Goal: Find specific fact

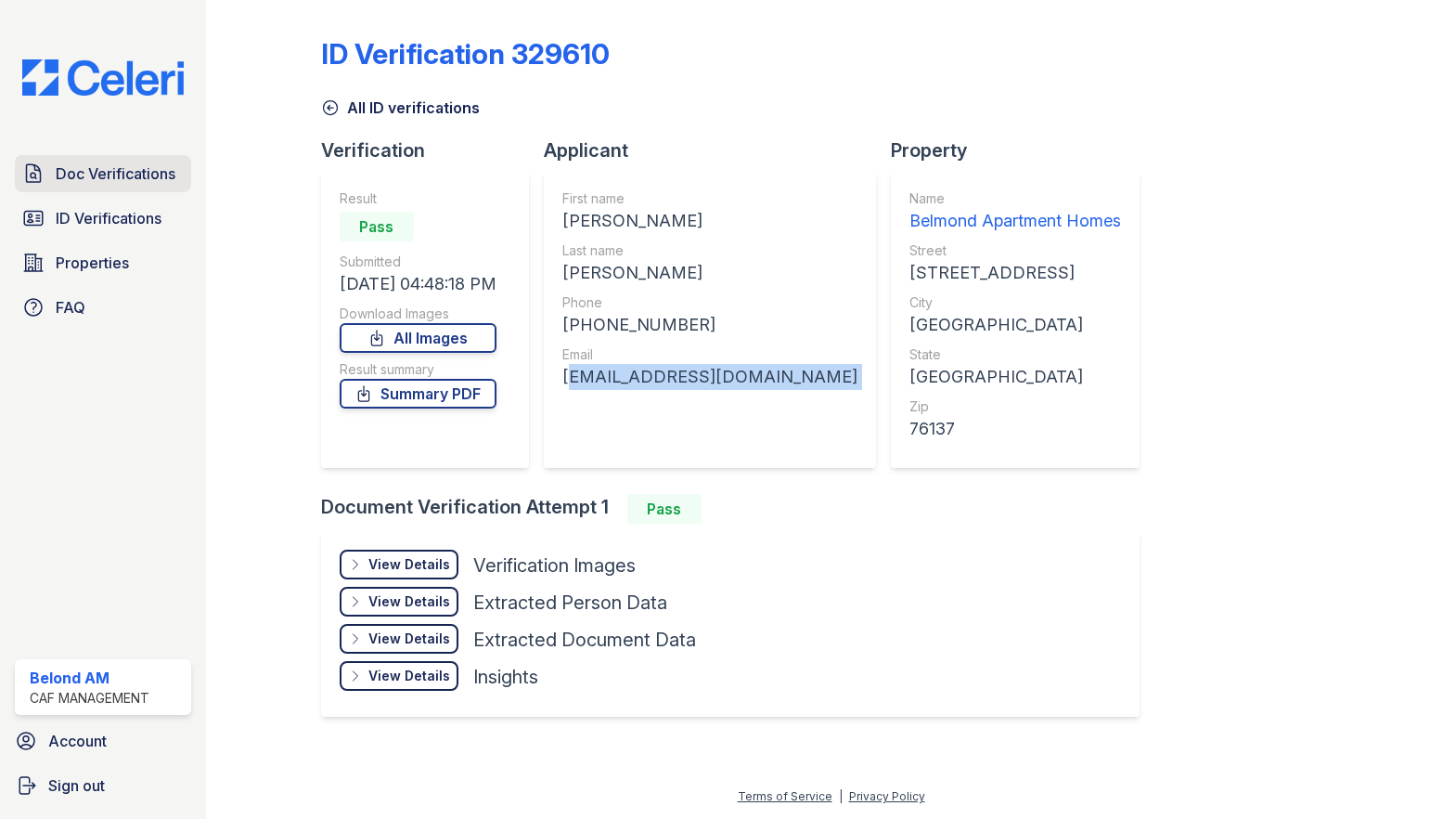
click at [124, 187] on link "Doc Verifications" at bounding box center [103, 173] width 177 height 37
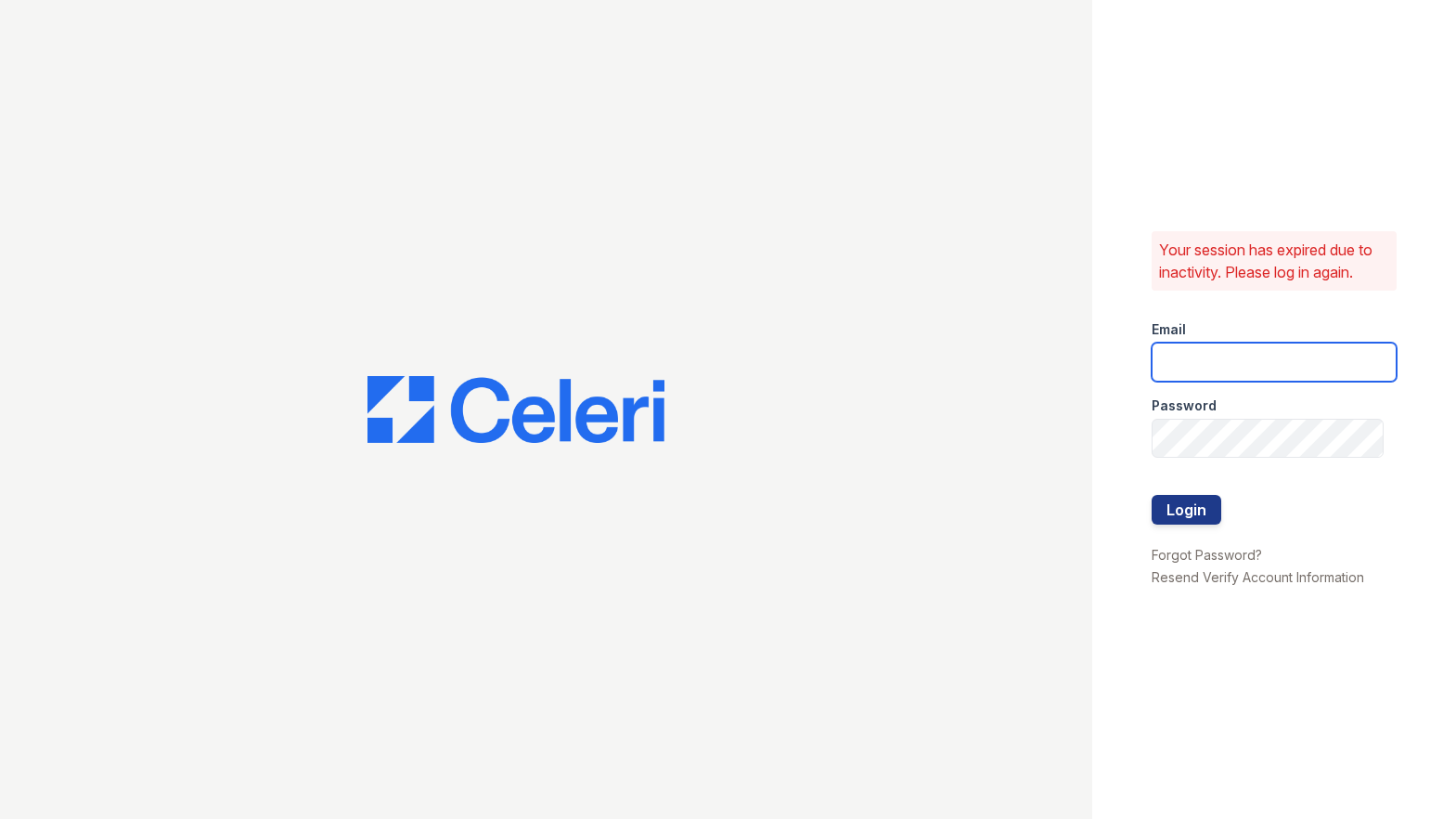
type input "belmond.am@cafmanagement.com"
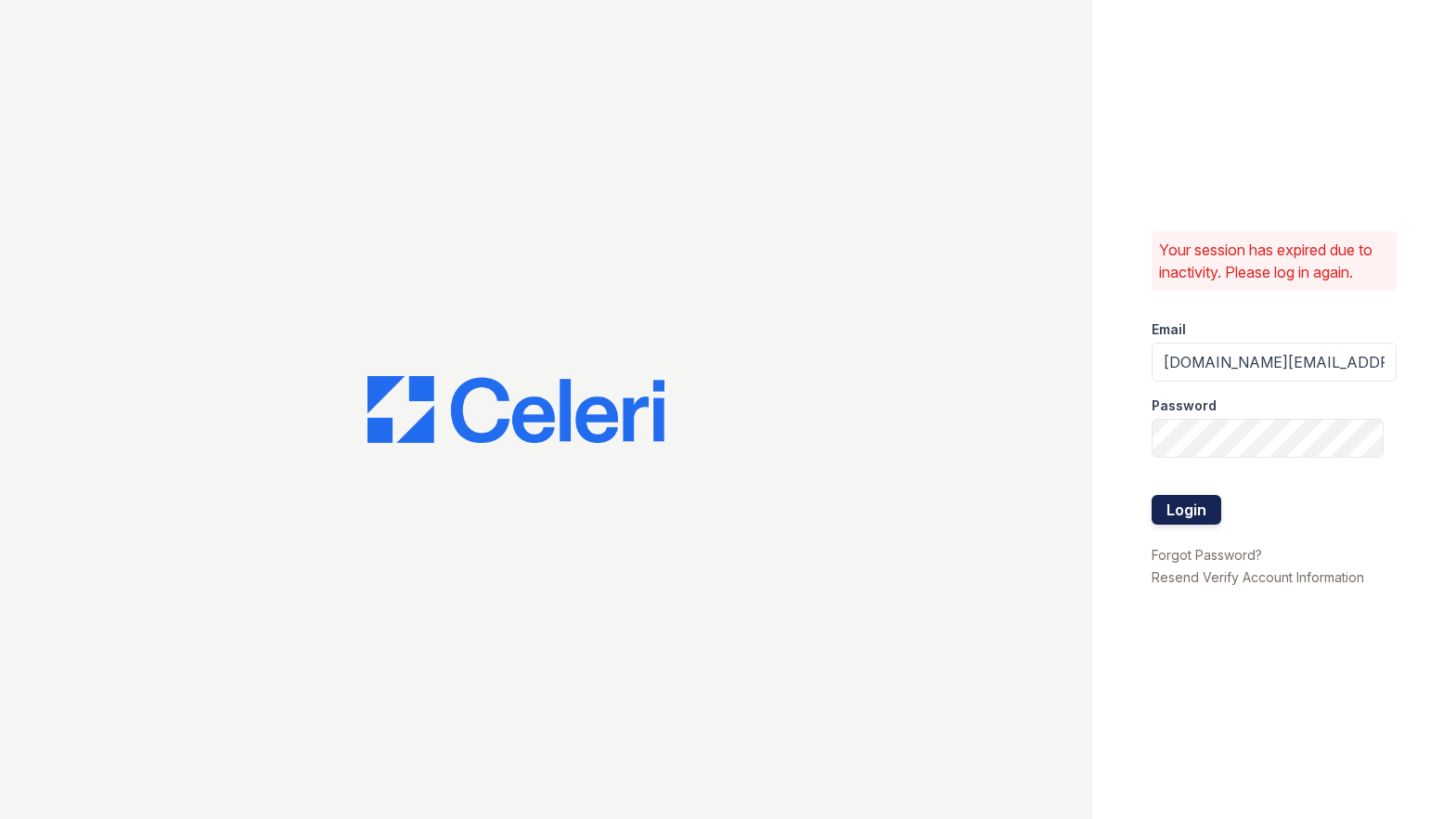
click at [1151, 512] on button "Login" at bounding box center [1186, 510] width 70 height 30
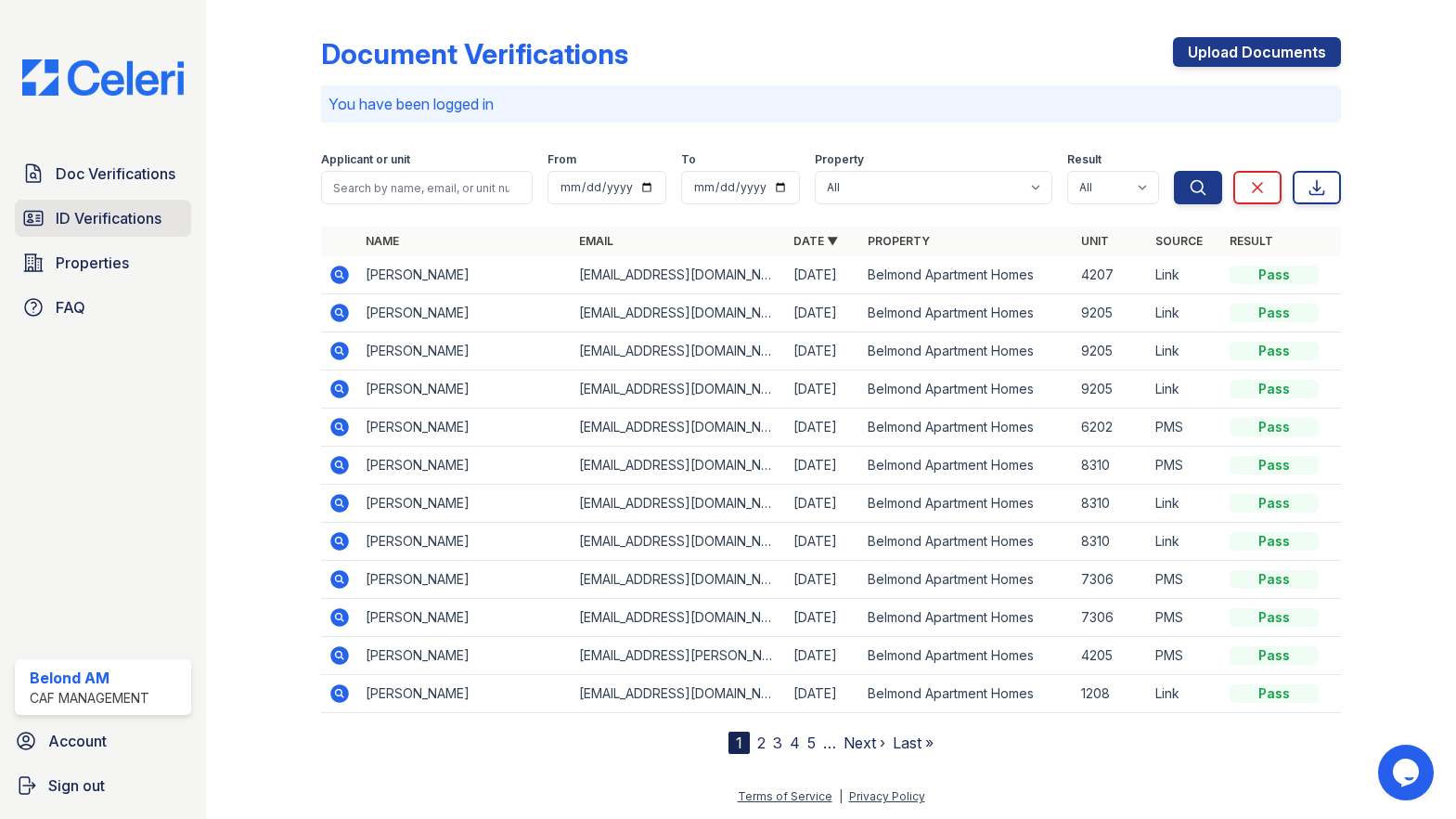
click at [82, 203] on link "ID Verifications" at bounding box center [103, 217] width 177 height 37
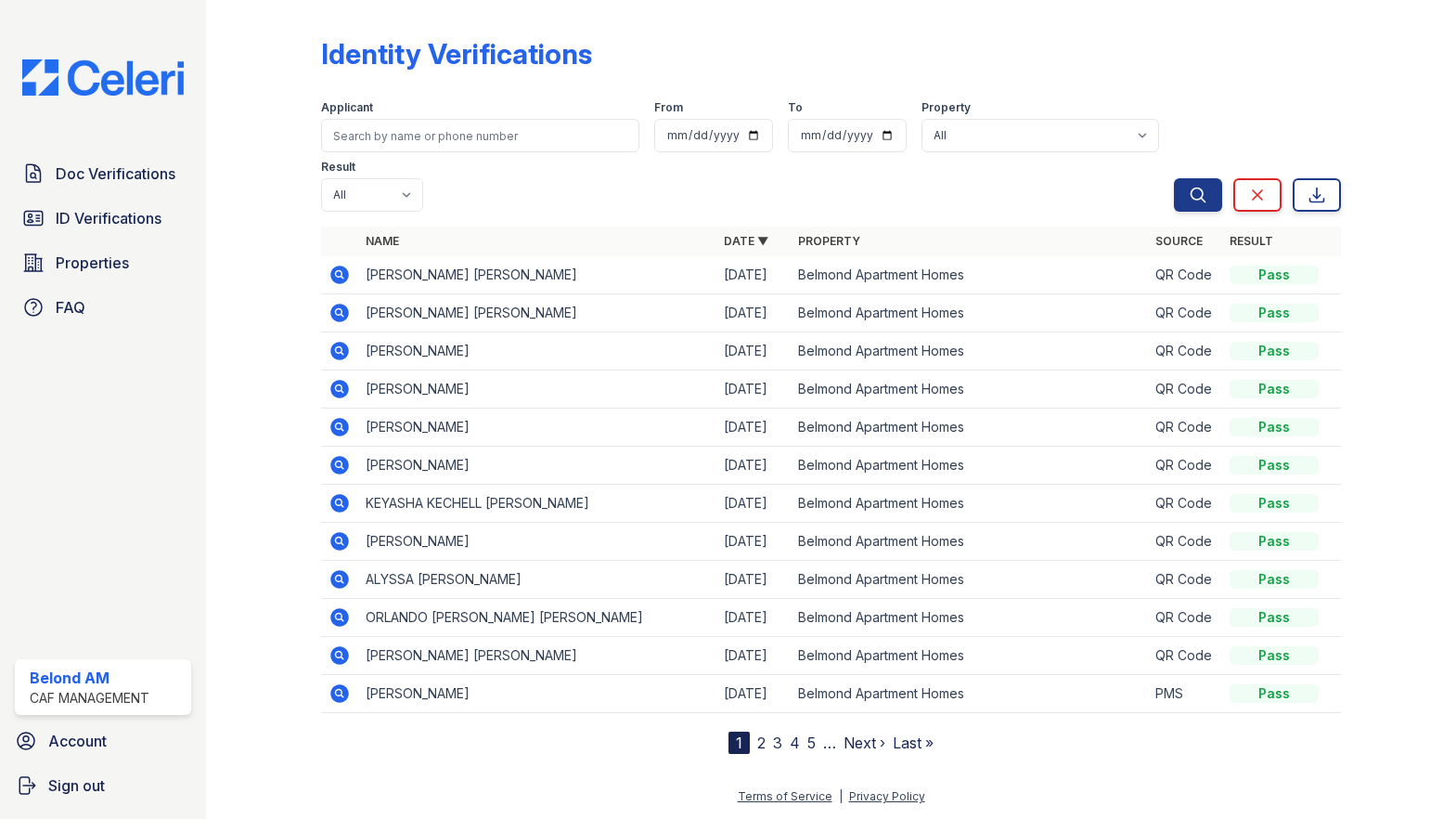
click at [101, 192] on div "Doc Verifications ID Verifications Properties FAQ" at bounding box center [102, 241] width 191 height 171
click at [104, 184] on link "Doc Verifications" at bounding box center [103, 173] width 177 height 37
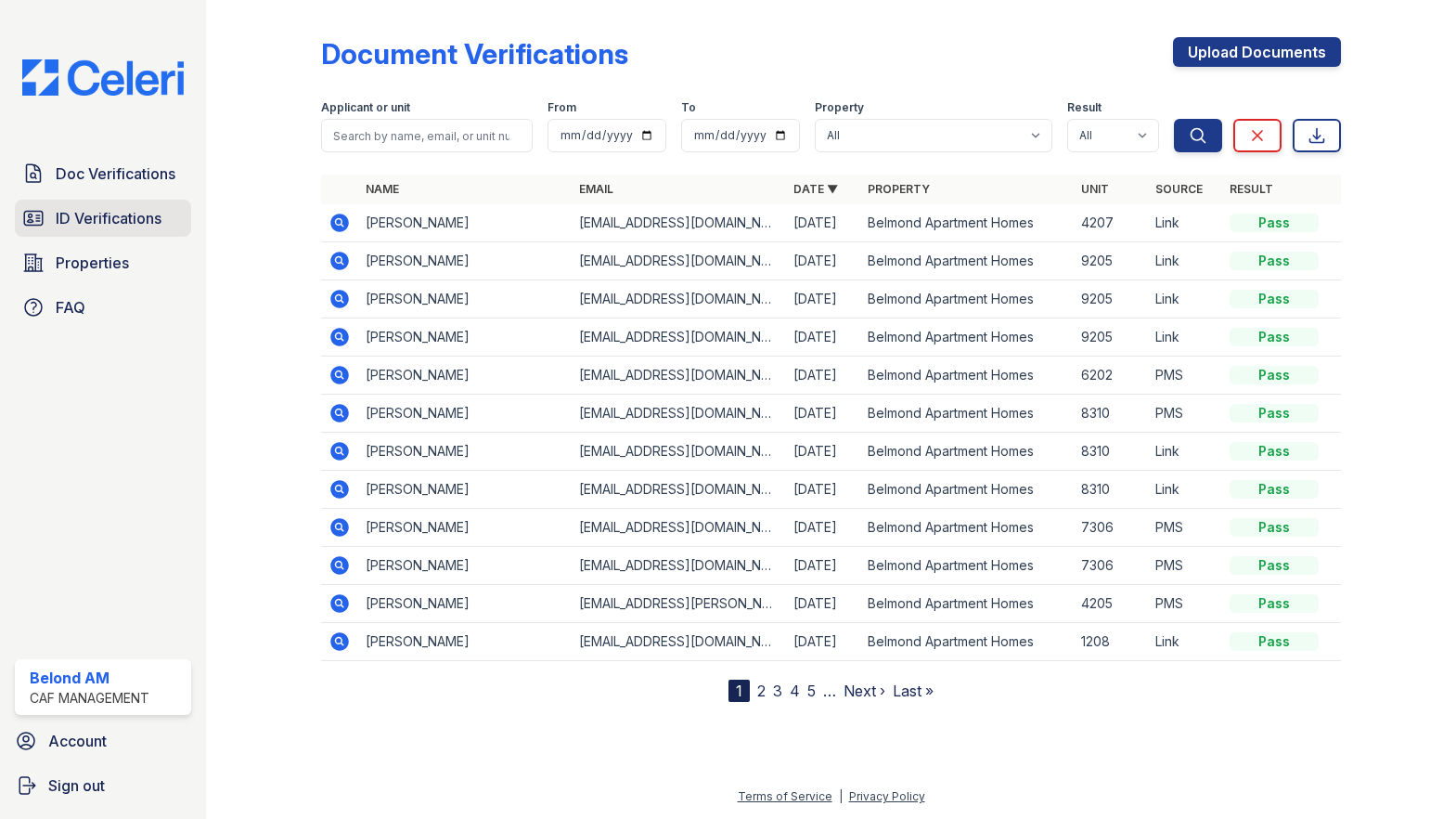
click at [79, 202] on link "ID Verifications" at bounding box center [103, 217] width 177 height 37
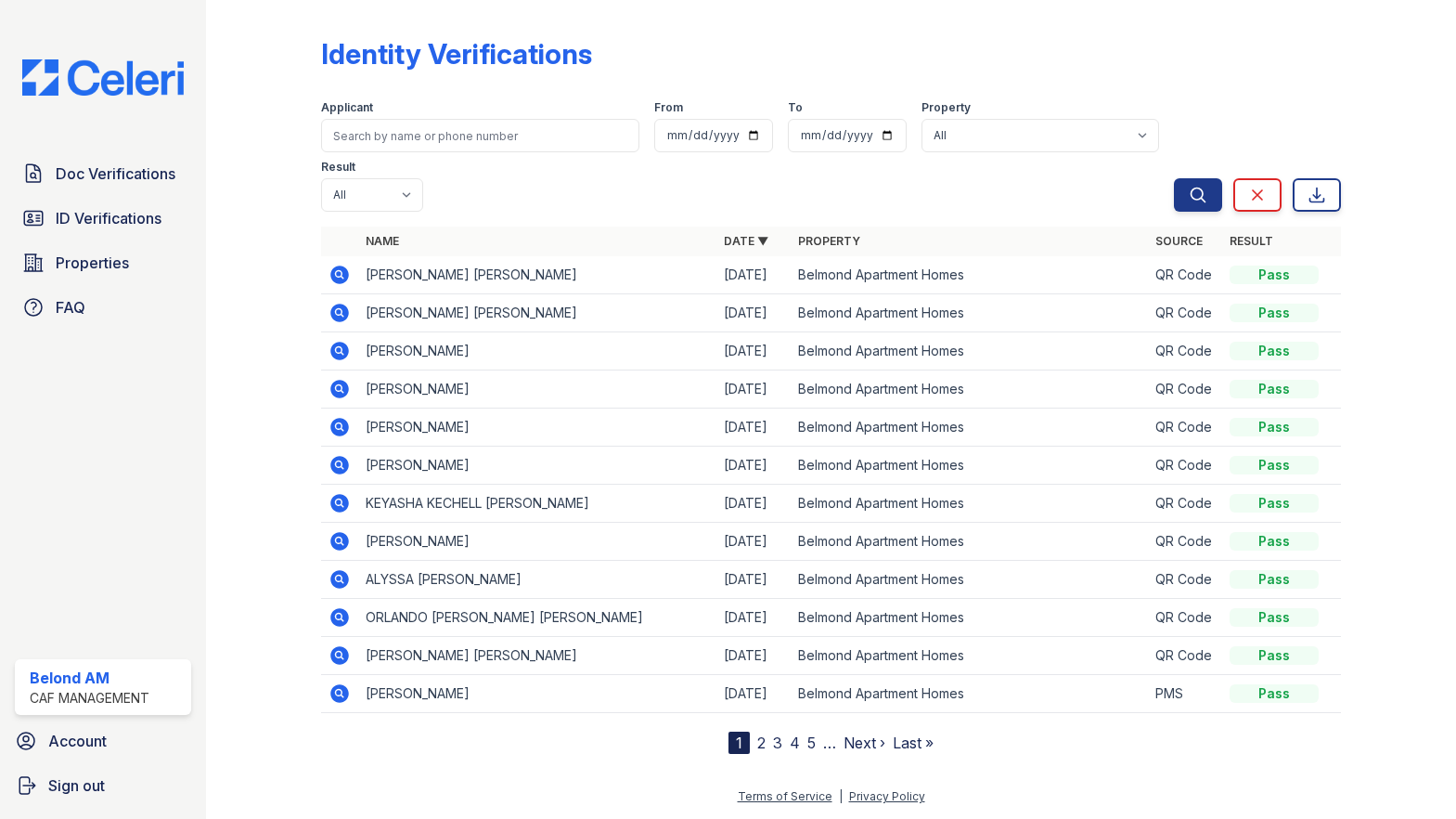
click at [343, 265] on icon at bounding box center [339, 275] width 19 height 19
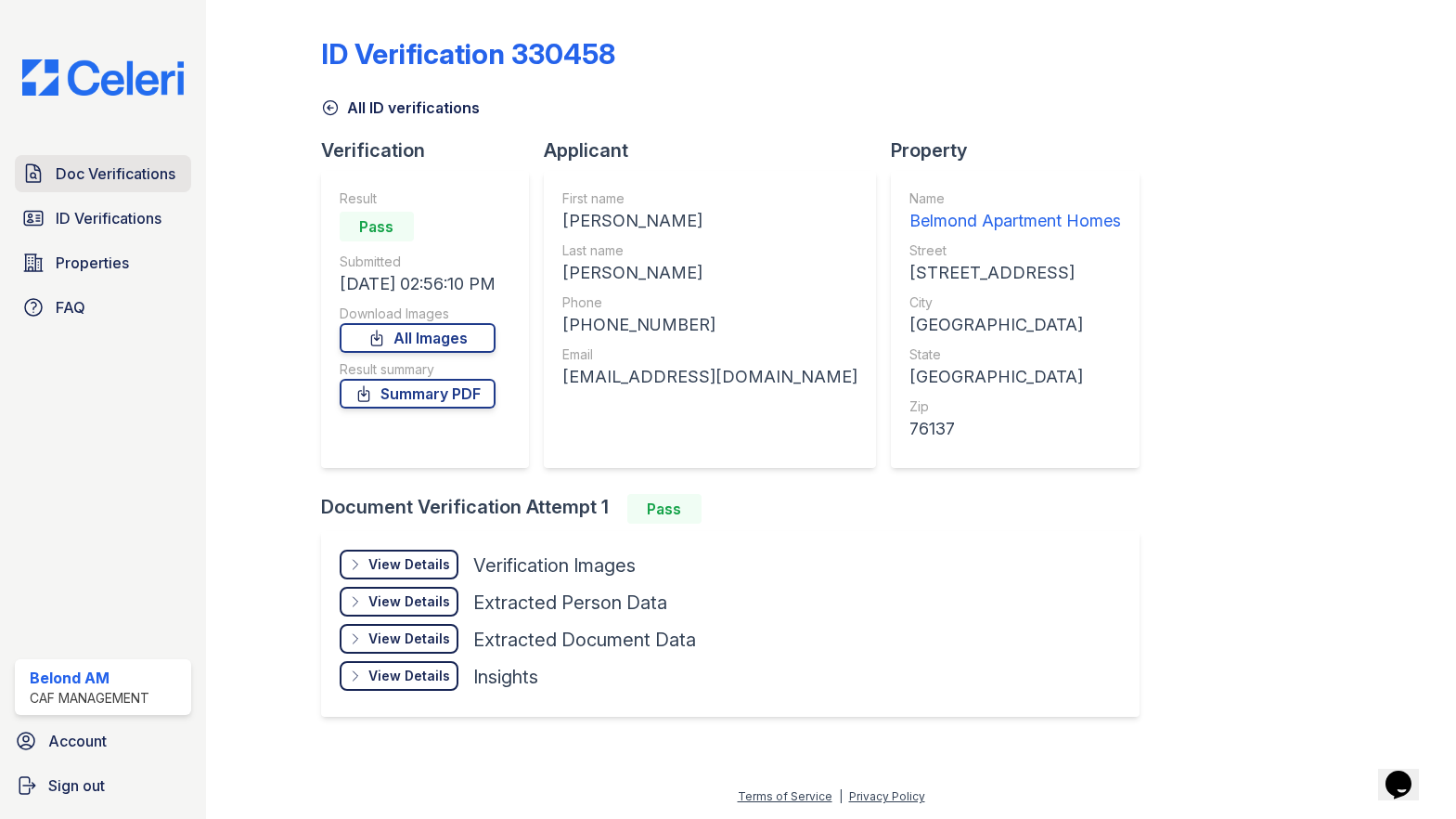
click at [108, 182] on span "Doc Verifications" at bounding box center [115, 174] width 119 height 23
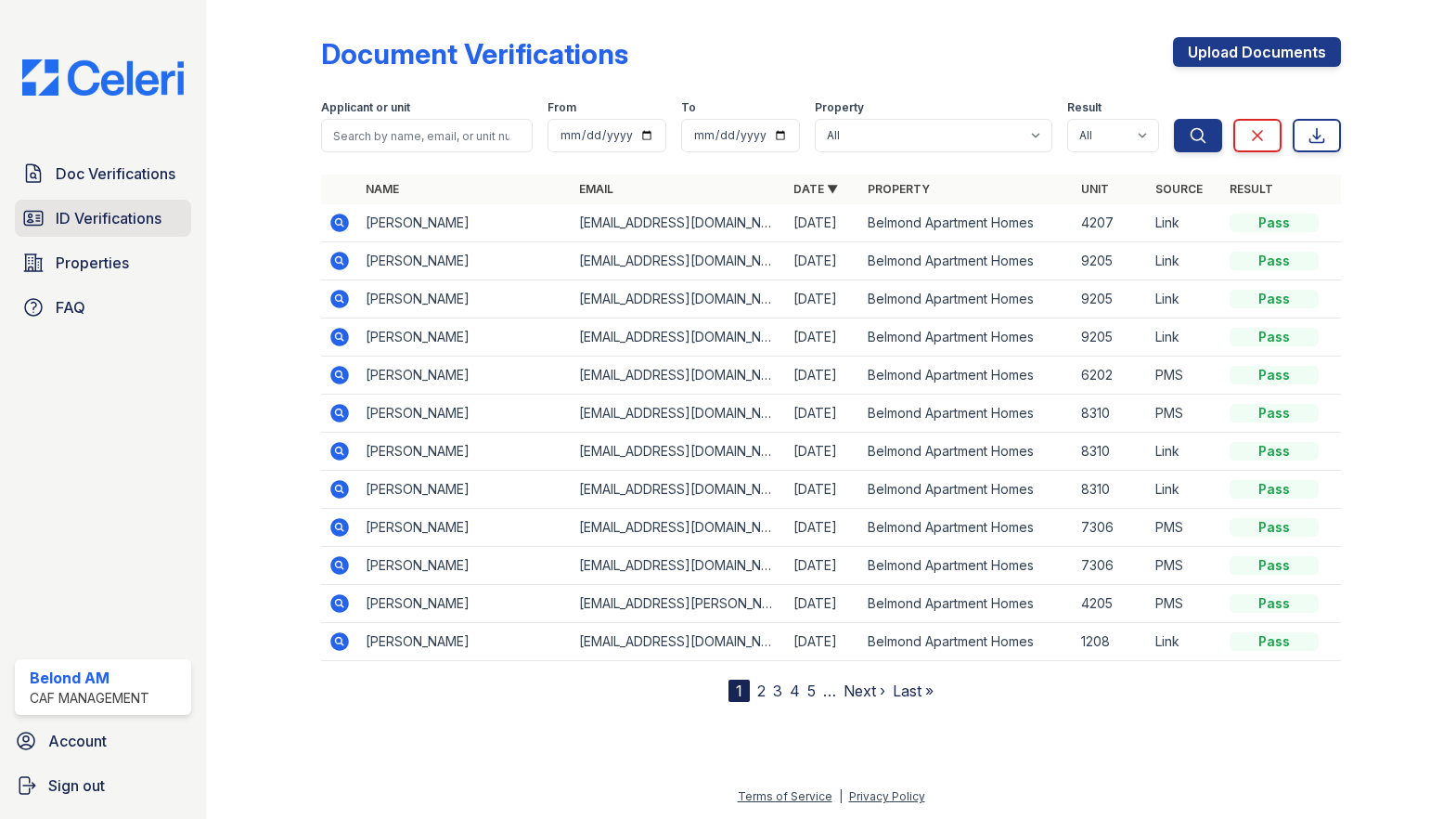
click at [67, 215] on span "ID Verifications" at bounding box center [108, 218] width 106 height 23
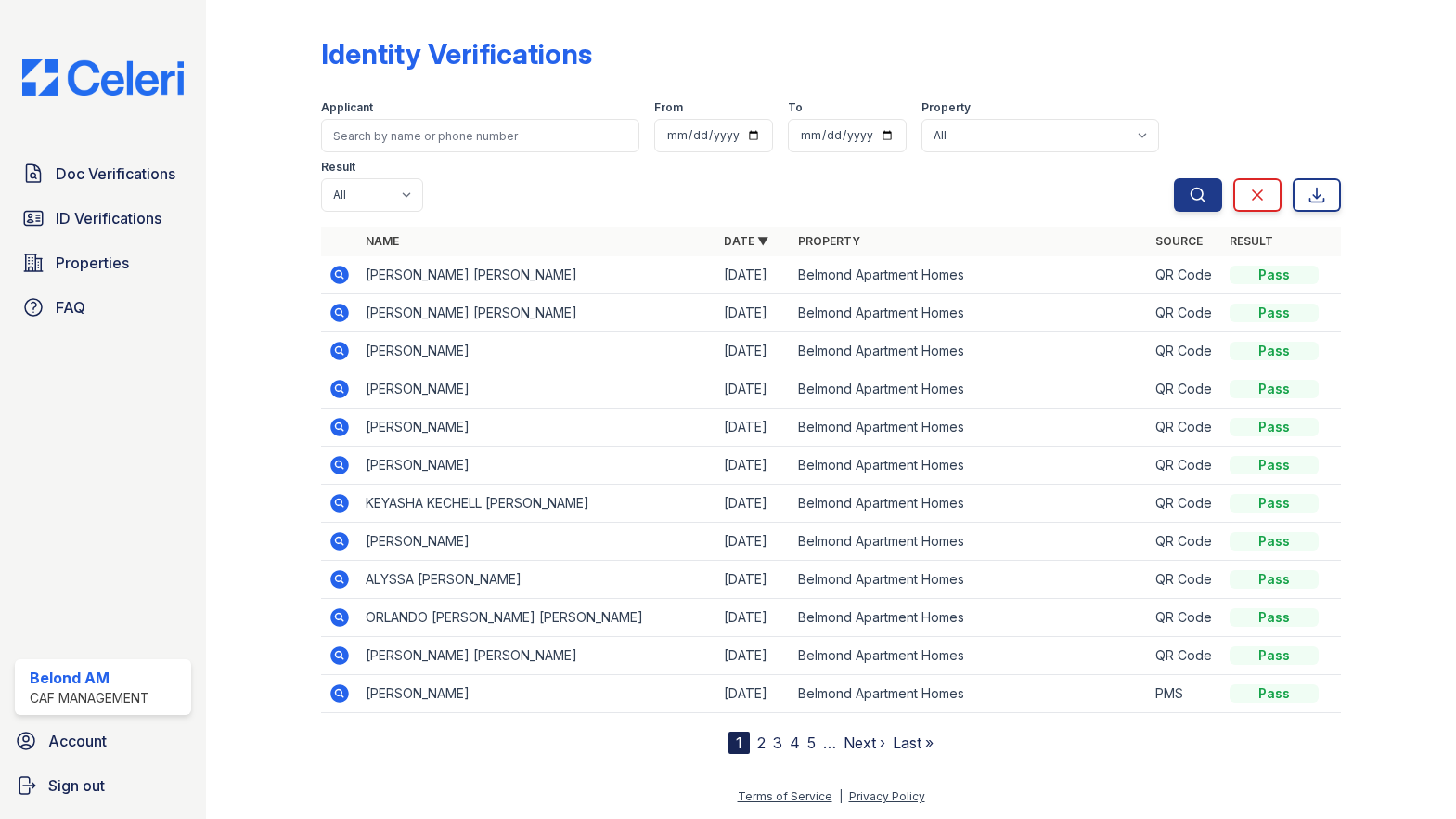
click at [340, 263] on icon at bounding box center [339, 275] width 23 height 23
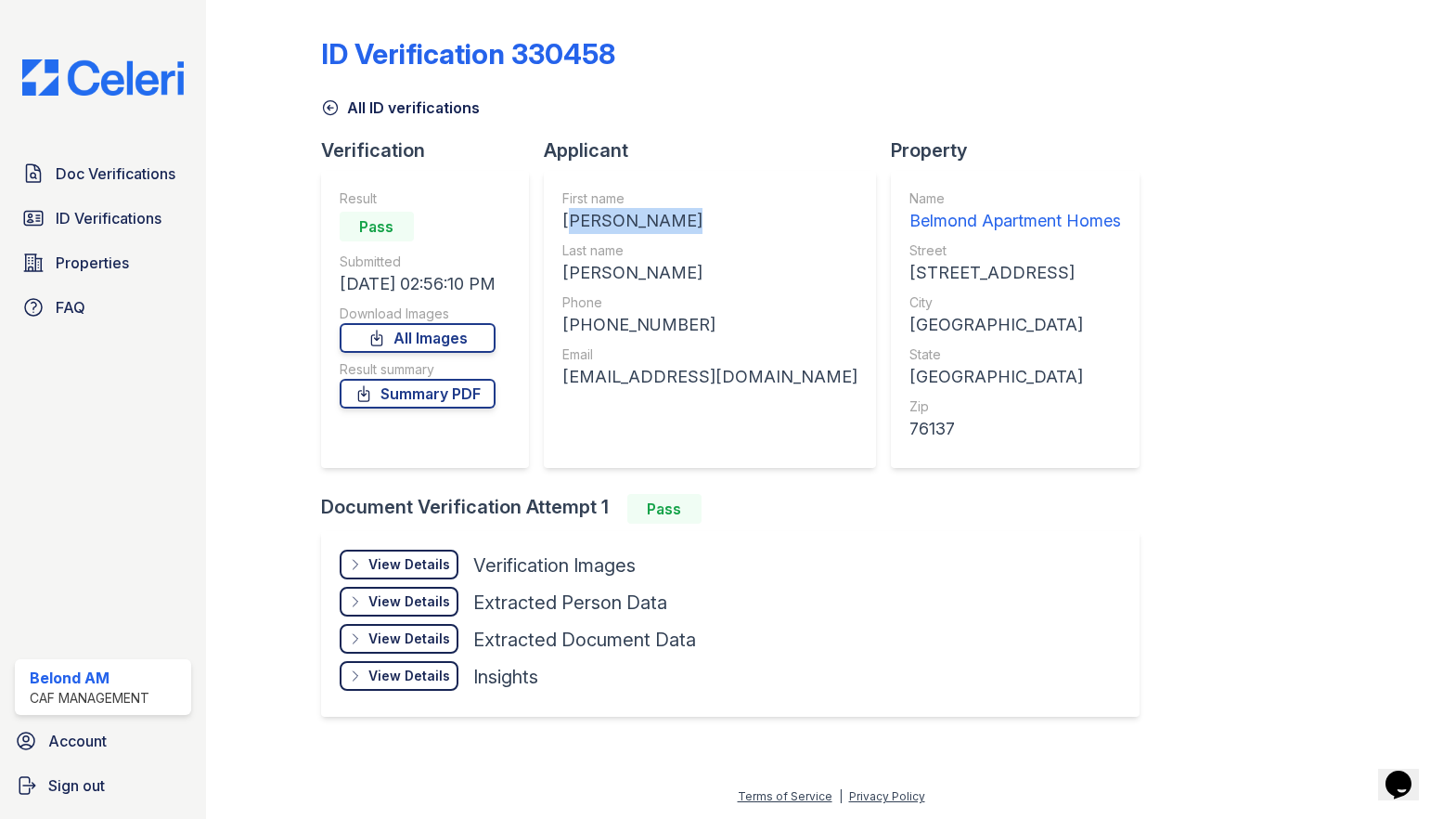
drag, startPoint x: 711, startPoint y: 213, endPoint x: 560, endPoint y: 223, distance: 151.3
click at [560, 223] on div "First name [PERSON_NAME] Last name [GEOGRAPHIC_DATA] Phone [PHONE_NUMBER] Email…" at bounding box center [709, 320] width 332 height 297
copy div "[PERSON_NAME]"
drag, startPoint x: 659, startPoint y: 274, endPoint x: 566, endPoint y: 277, distance: 93.0
click at [566, 277] on div "[PERSON_NAME]" at bounding box center [710, 273] width 295 height 26
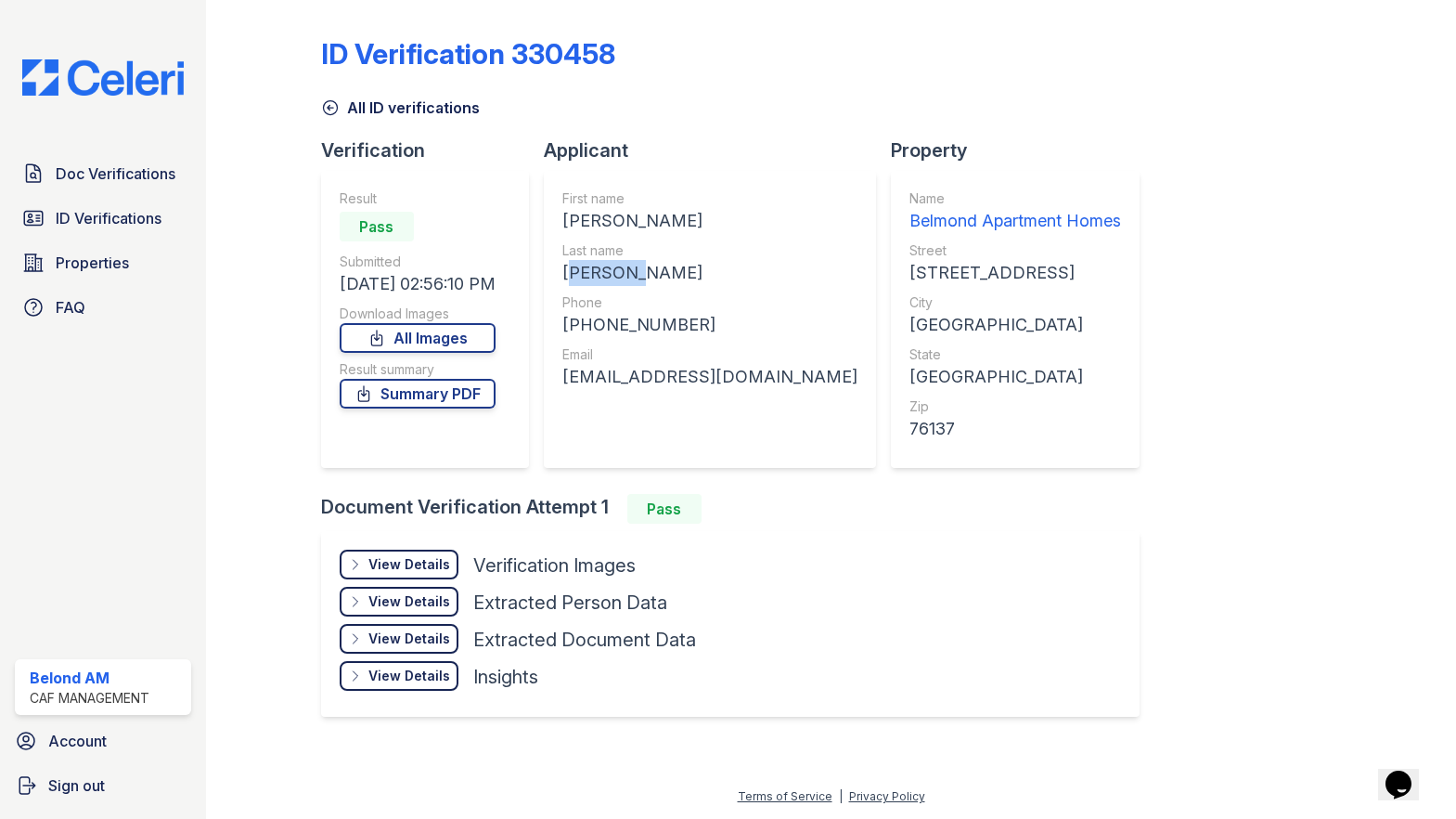
copy div "[PERSON_NAME]"
drag, startPoint x: 683, startPoint y: 318, endPoint x: 581, endPoint y: 330, distance: 102.7
click at [581, 330] on div "[PHONE_NUMBER]" at bounding box center [710, 325] width 295 height 26
copy div "5126307073"
drag, startPoint x: 715, startPoint y: 377, endPoint x: 558, endPoint y: 376, distance: 157.0
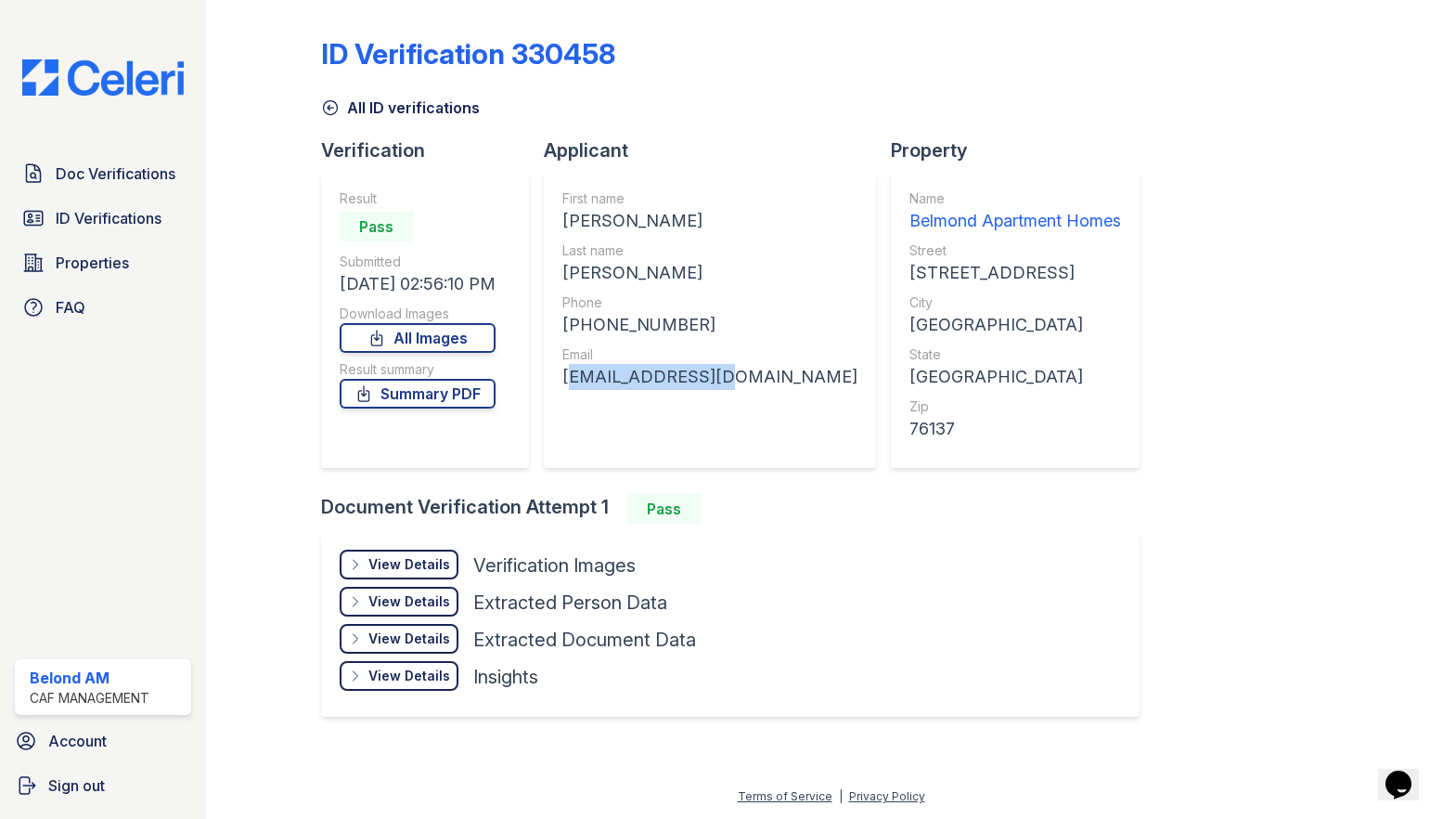
click at [558, 376] on div "First name [PERSON_NAME] Last name [GEOGRAPHIC_DATA] Phone [PHONE_NUMBER] Email…" at bounding box center [709, 320] width 332 height 297
copy div "[EMAIL_ADDRESS][DOMAIN_NAME]"
